Goal: Transaction & Acquisition: Purchase product/service

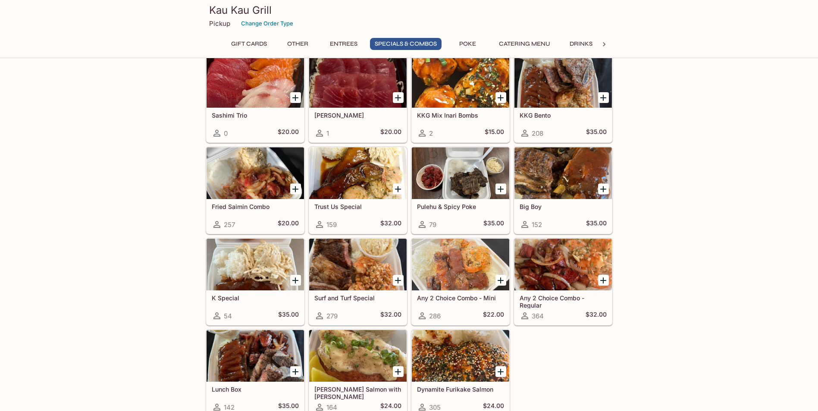
scroll to position [935, 0]
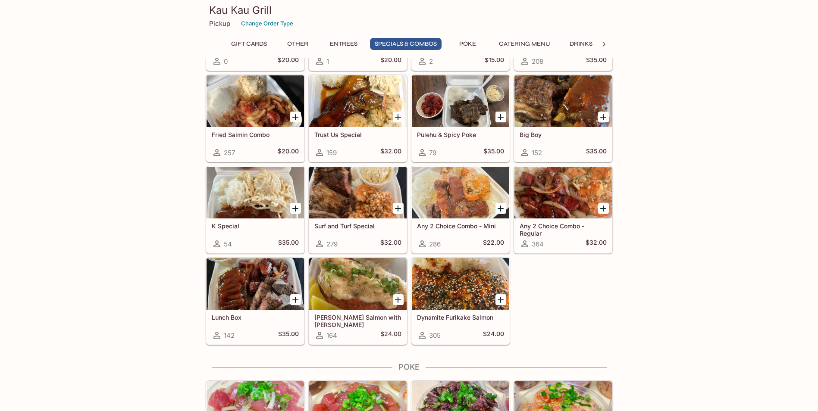
click at [561, 207] on div at bounding box center [563, 193] width 97 height 52
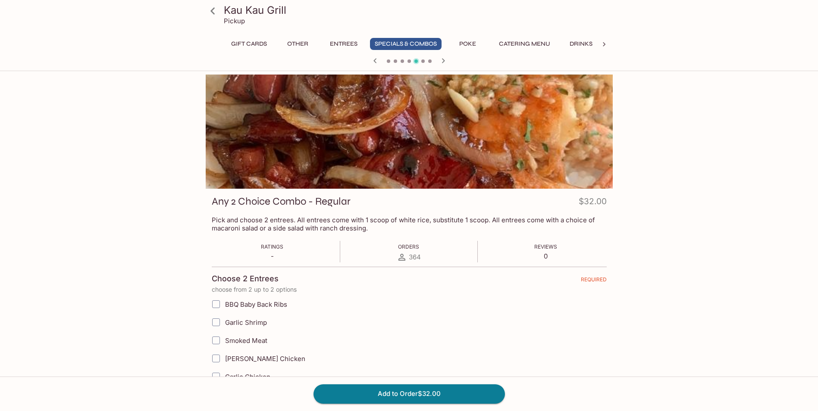
scroll to position [72, 0]
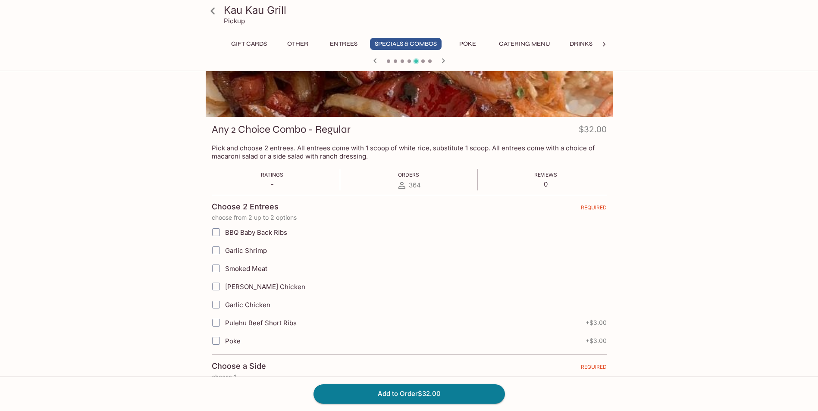
click at [215, 268] on input "Smoked Meat" at bounding box center [215, 268] width 17 height 17
checkbox input "true"
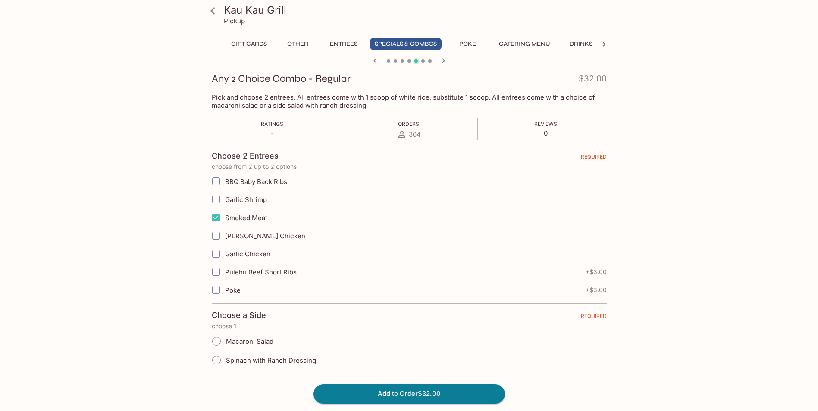
scroll to position [144, 0]
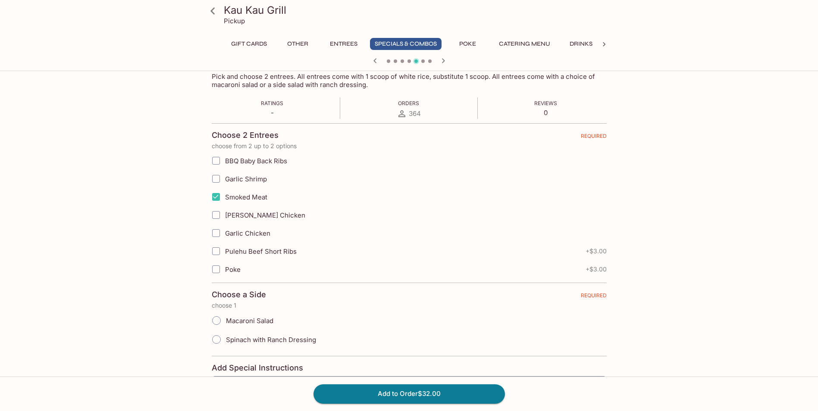
click at [217, 163] on input "BBQ Baby Back Ribs" at bounding box center [215, 160] width 17 height 17
checkbox input "true"
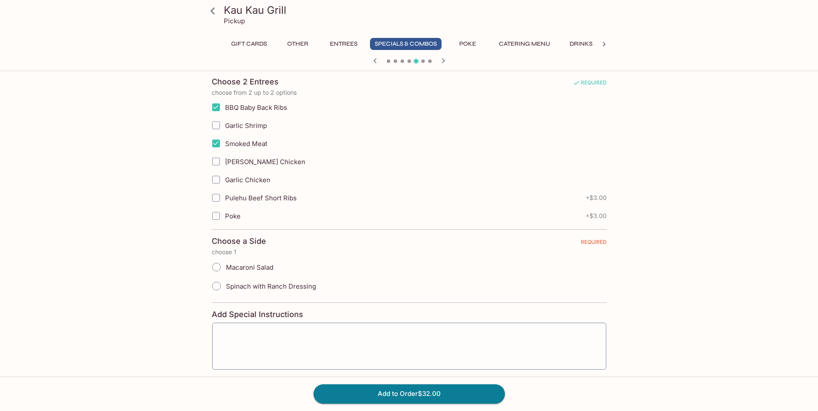
scroll to position [216, 0]
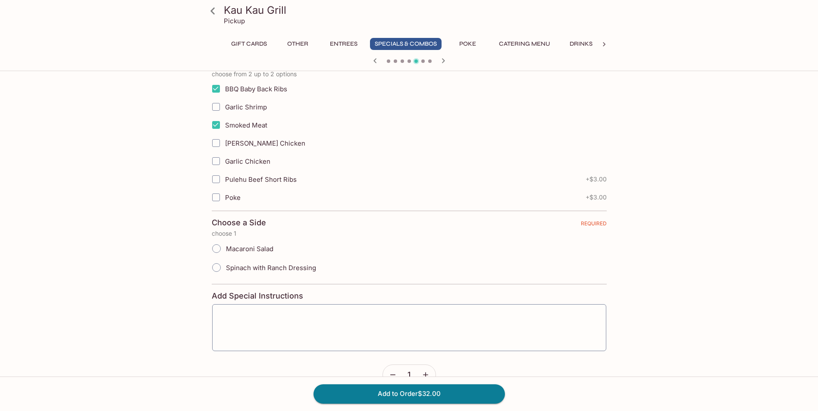
click at [217, 248] on input "Macaroni Salad" at bounding box center [216, 249] width 18 height 18
radio input "true"
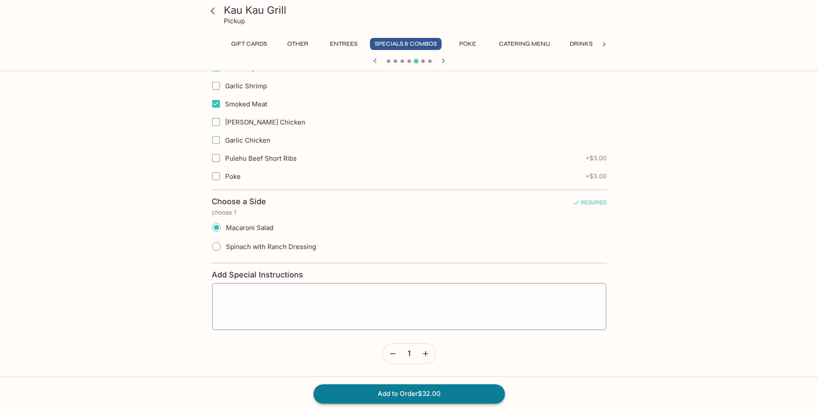
click at [423, 394] on button "Add to Order $32.00" at bounding box center [409, 394] width 191 height 19
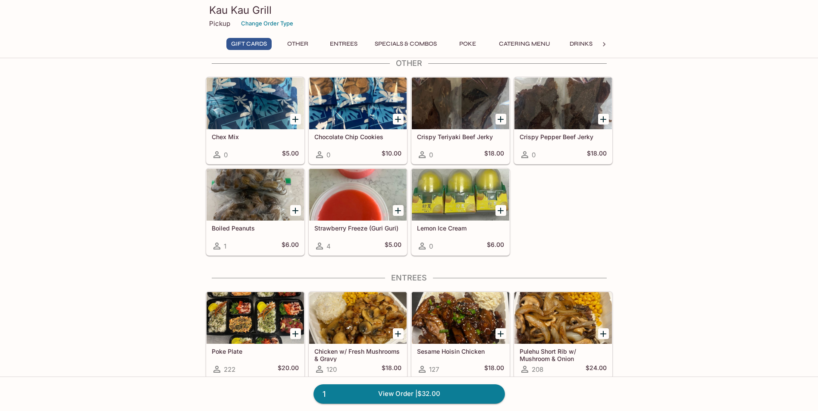
scroll to position [431, 0]
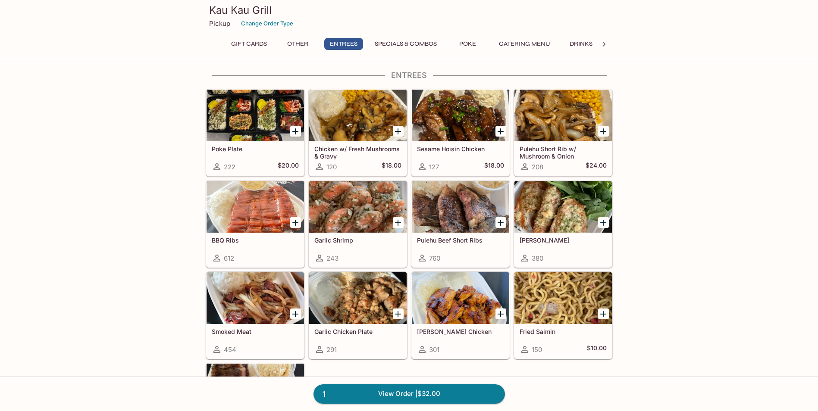
click at [457, 220] on div at bounding box center [460, 207] width 97 height 52
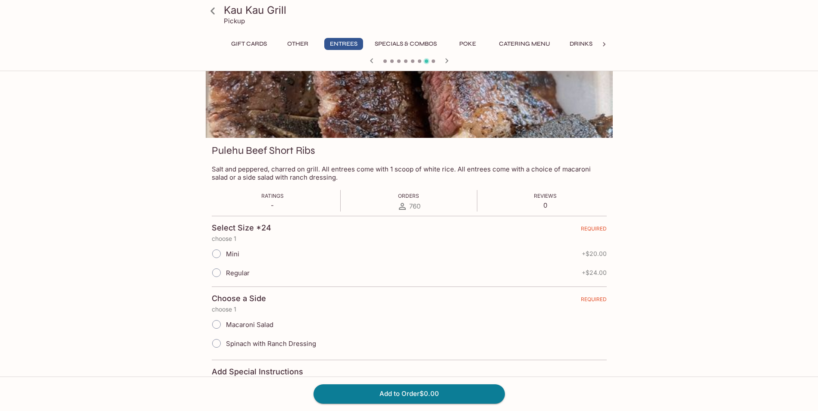
scroll to position [72, 0]
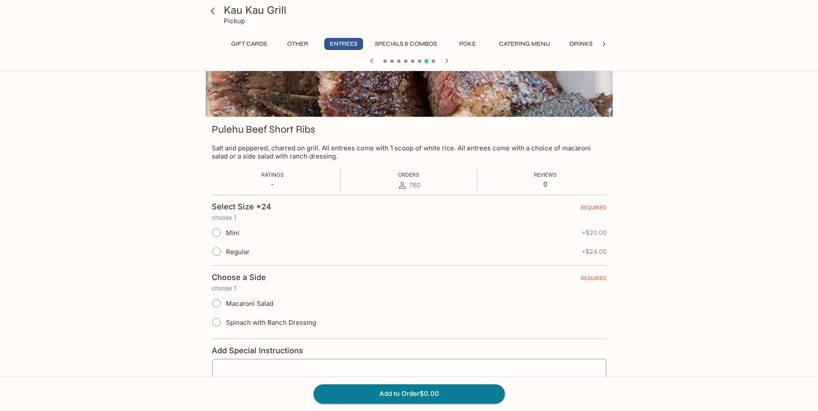
click at [217, 235] on input "Mini" at bounding box center [216, 233] width 18 height 18
radio input "true"
click at [216, 304] on input "Macaroni Salad" at bounding box center [216, 304] width 18 height 18
radio input "true"
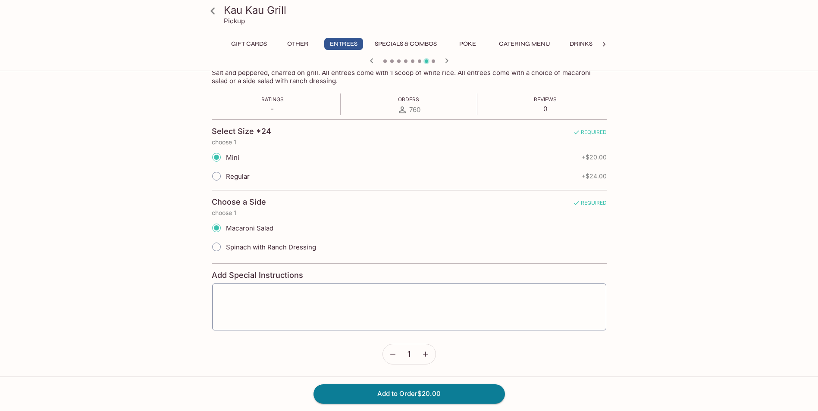
scroll to position [148, 0]
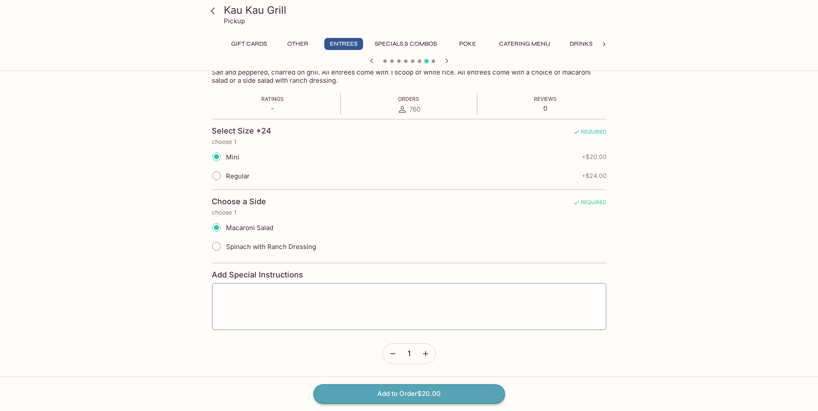
click at [389, 394] on button "Add to Order $20.00" at bounding box center [409, 394] width 191 height 19
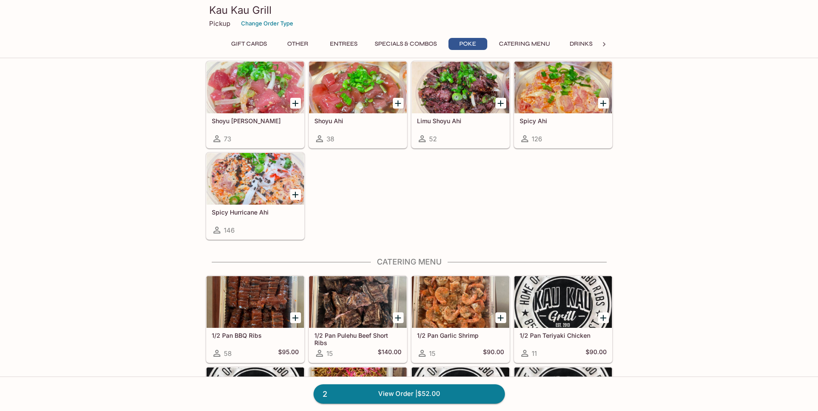
scroll to position [1222, 0]
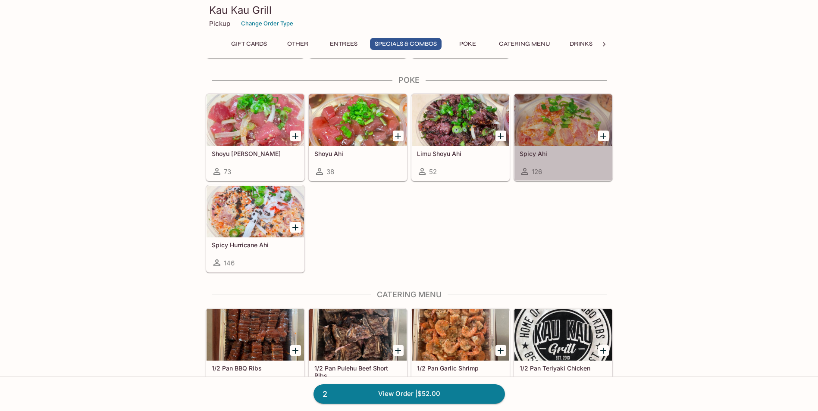
click at [549, 122] on div at bounding box center [563, 120] width 97 height 52
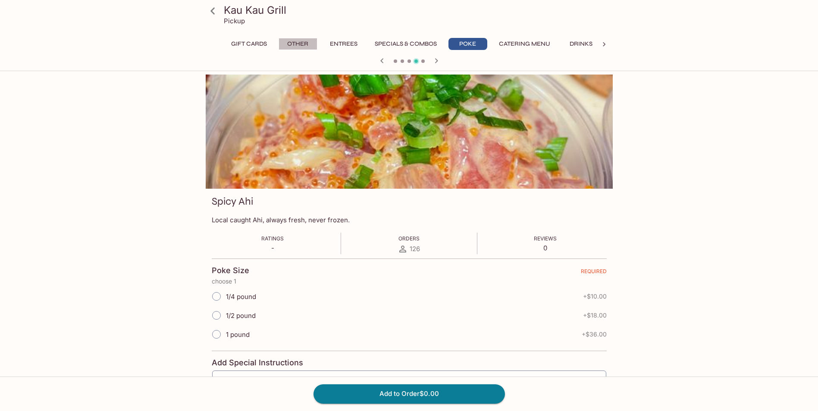
click at [299, 41] on button "Other" at bounding box center [298, 44] width 39 height 12
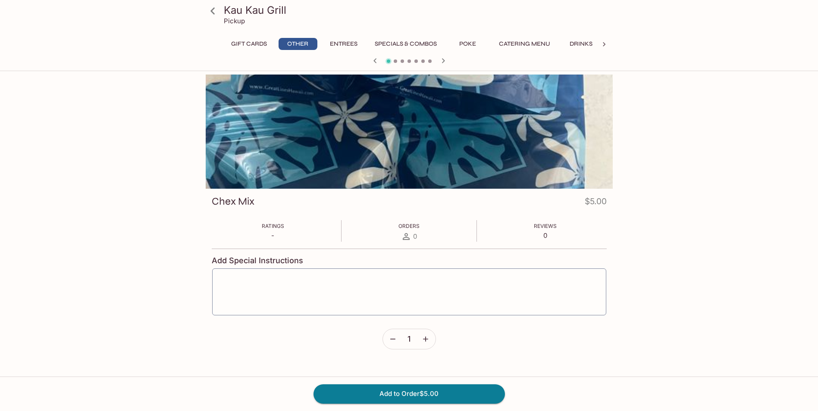
click at [340, 43] on button "Entrees" at bounding box center [343, 44] width 39 height 12
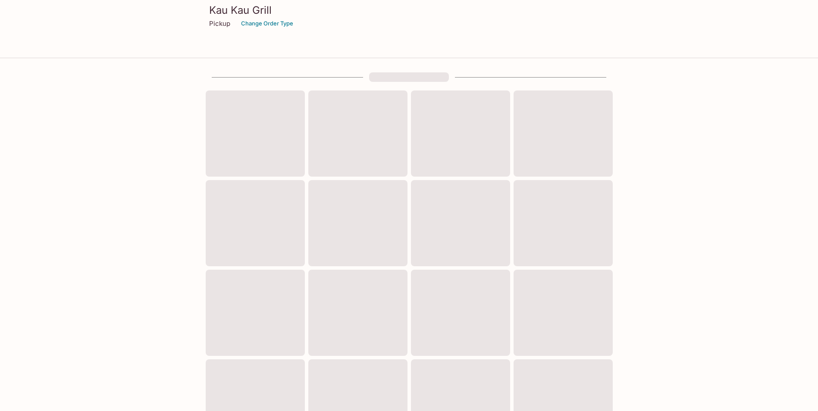
scroll to position [257, 0]
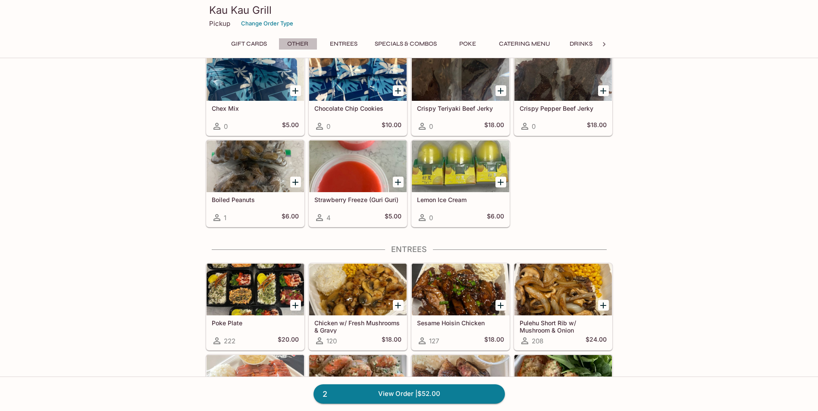
click at [301, 44] on button "Other" at bounding box center [298, 44] width 39 height 12
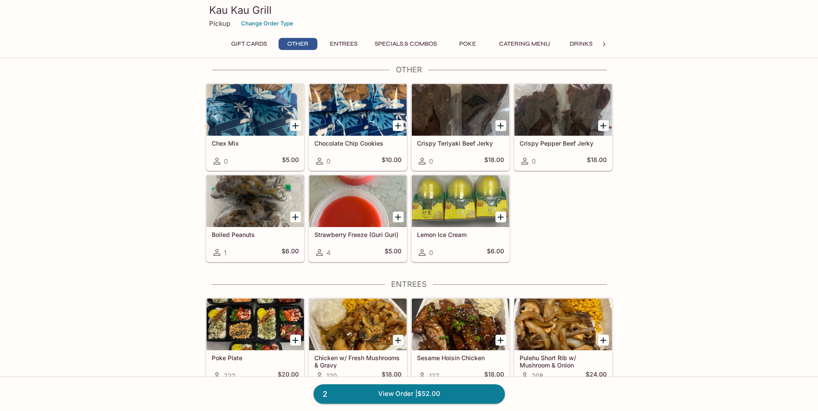
scroll to position [214, 0]
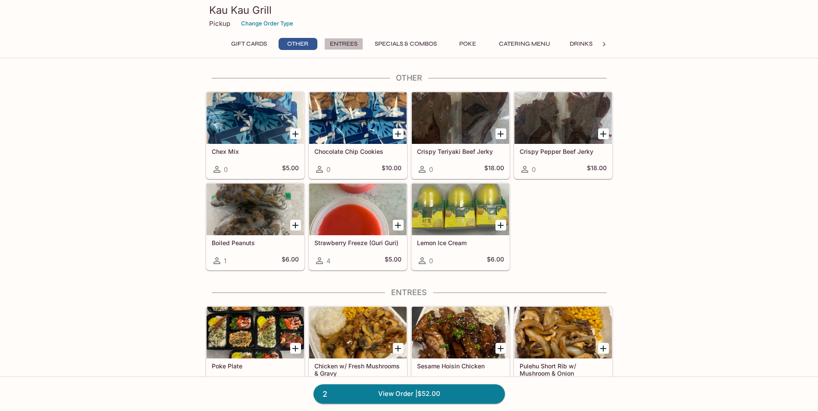
click at [341, 44] on button "Entrees" at bounding box center [343, 44] width 39 height 12
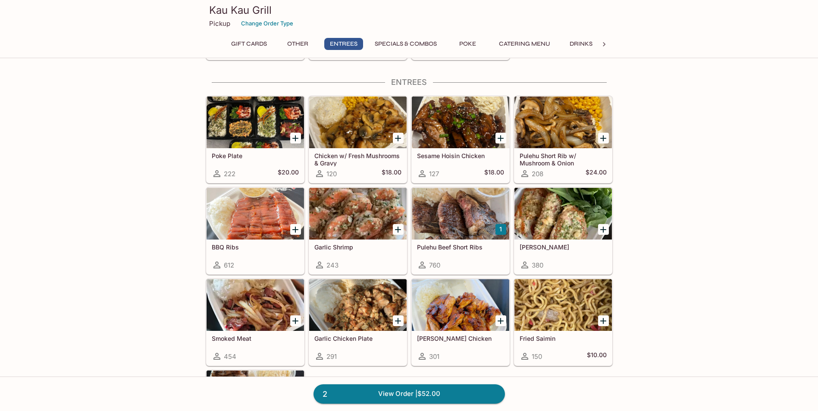
scroll to position [429, 0]
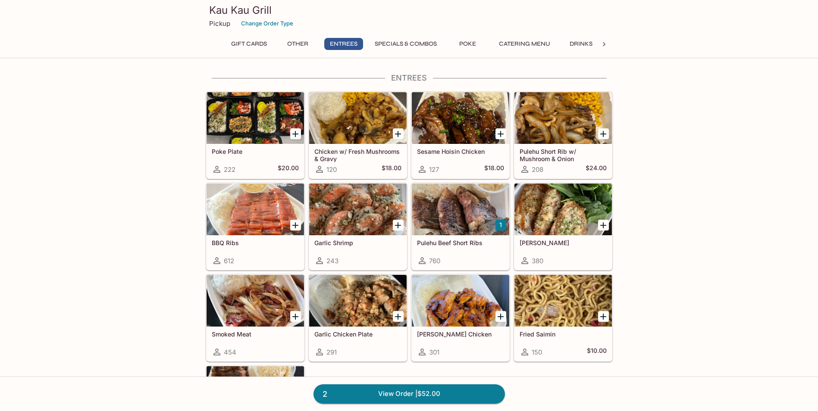
click at [467, 44] on button "Poke" at bounding box center [468, 44] width 39 height 12
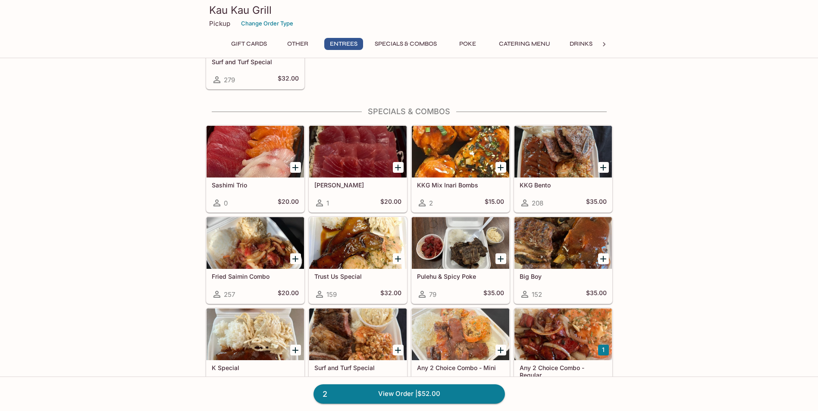
scroll to position [721, 0]
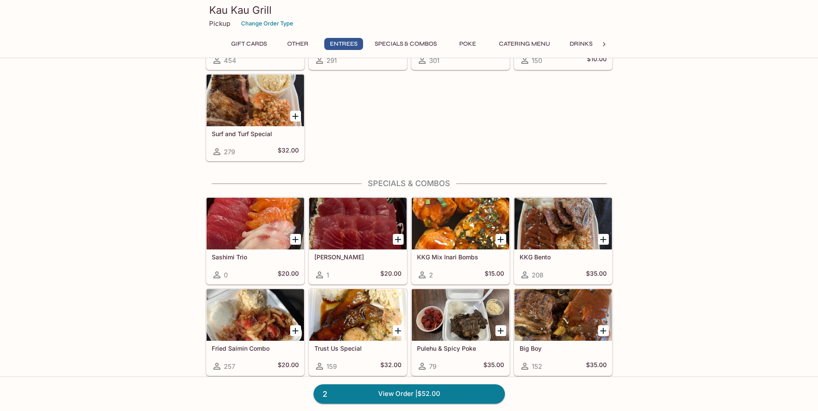
click at [458, 238] on div at bounding box center [460, 224] width 97 height 52
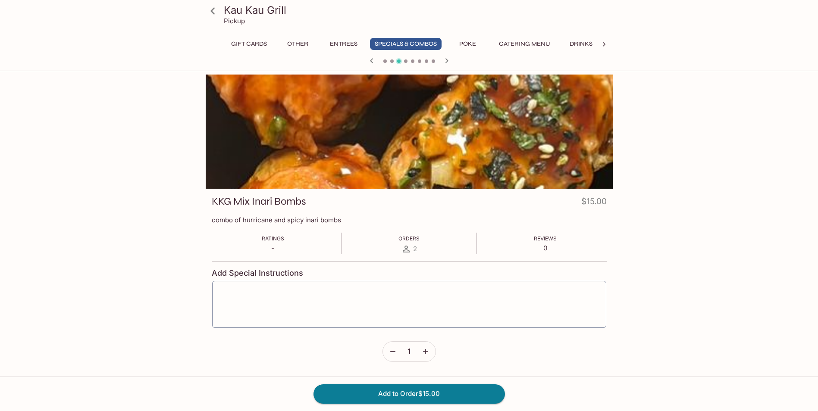
click at [213, 10] on icon at bounding box center [212, 10] width 15 height 15
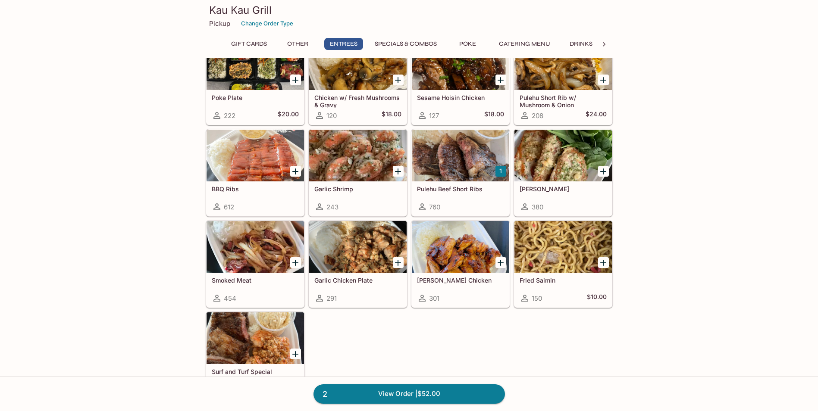
scroll to position [503, 0]
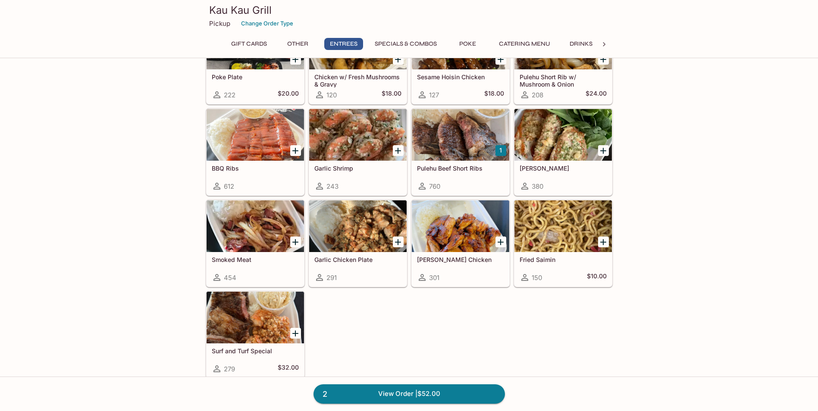
click at [351, 232] on div at bounding box center [357, 227] width 97 height 52
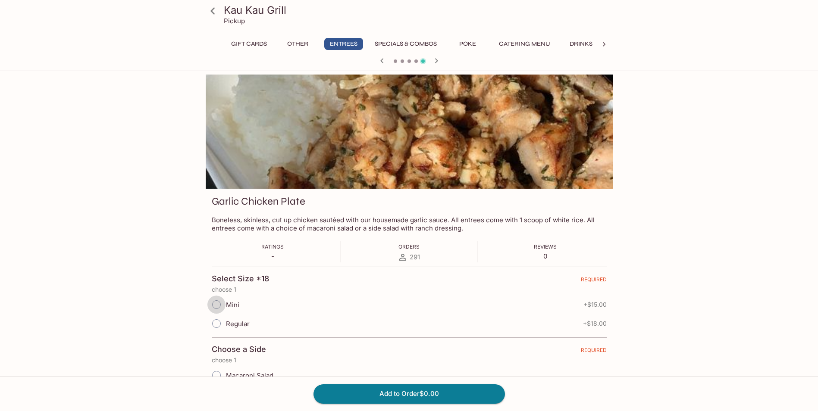
click at [217, 306] on input "Mini" at bounding box center [216, 305] width 18 height 18
radio input "true"
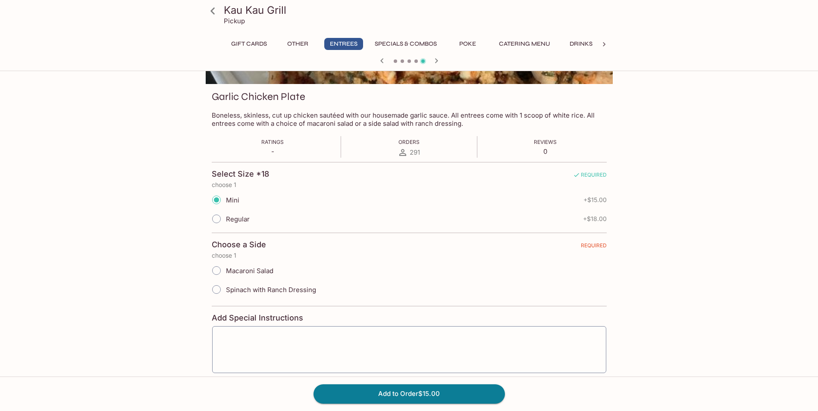
scroll to position [144, 0]
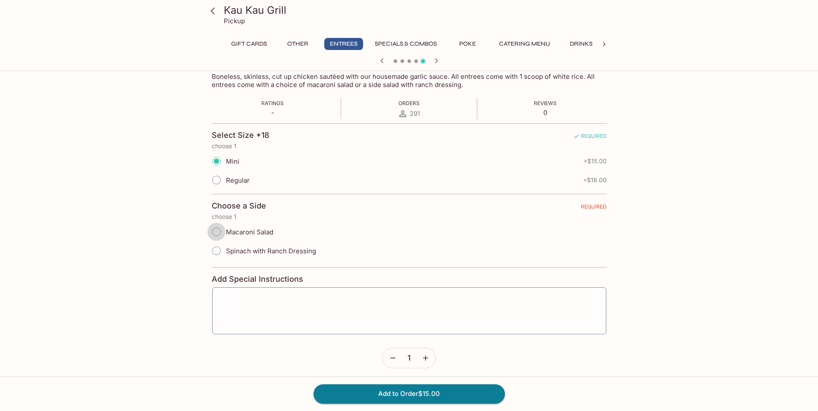
click at [217, 232] on input "Macaroni Salad" at bounding box center [216, 232] width 18 height 18
radio input "true"
click at [395, 397] on button "Add to Order $15.00" at bounding box center [409, 394] width 191 height 19
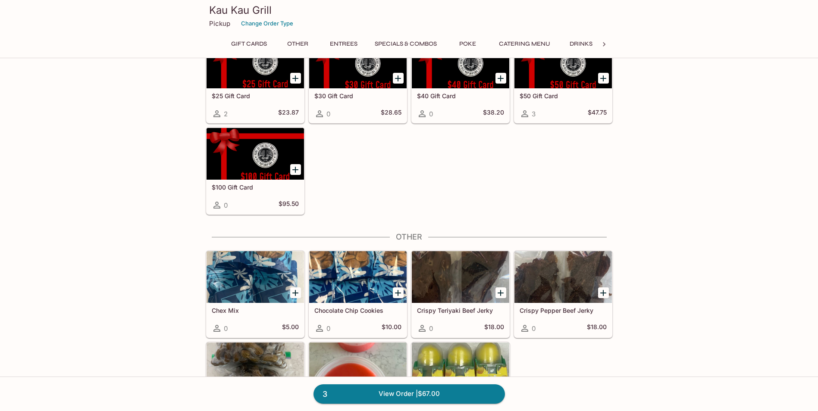
scroll to position [72, 0]
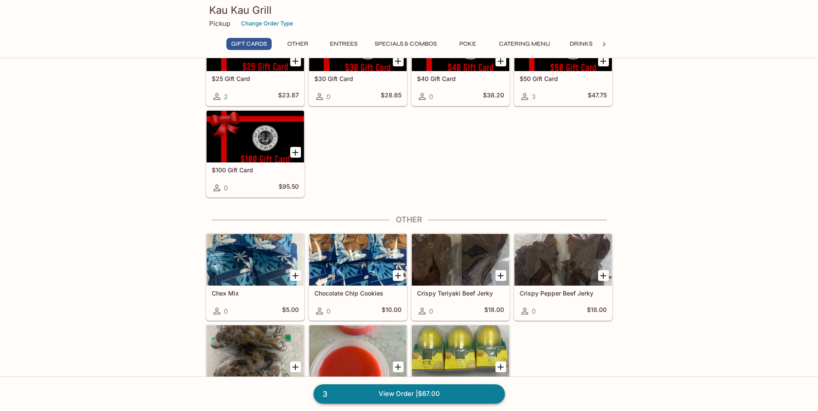
click at [401, 403] on link "3 View Order | $67.00" at bounding box center [409, 394] width 191 height 19
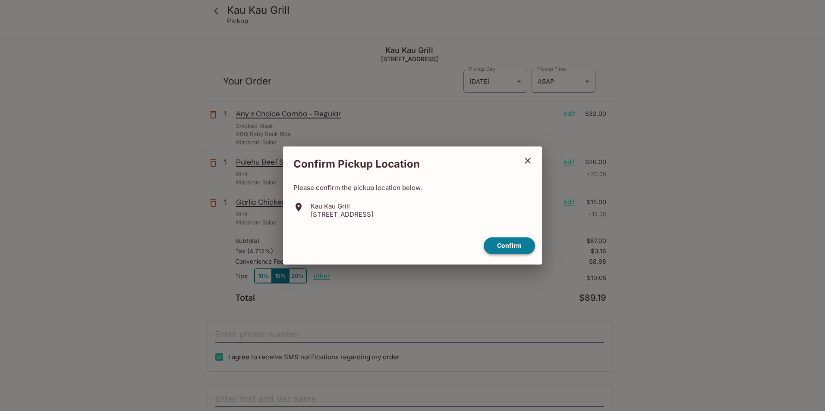
click at [507, 249] on button "Confirm" at bounding box center [508, 246] width 51 height 17
